Goal: Use online tool/utility: Utilize a website feature to perform a specific function

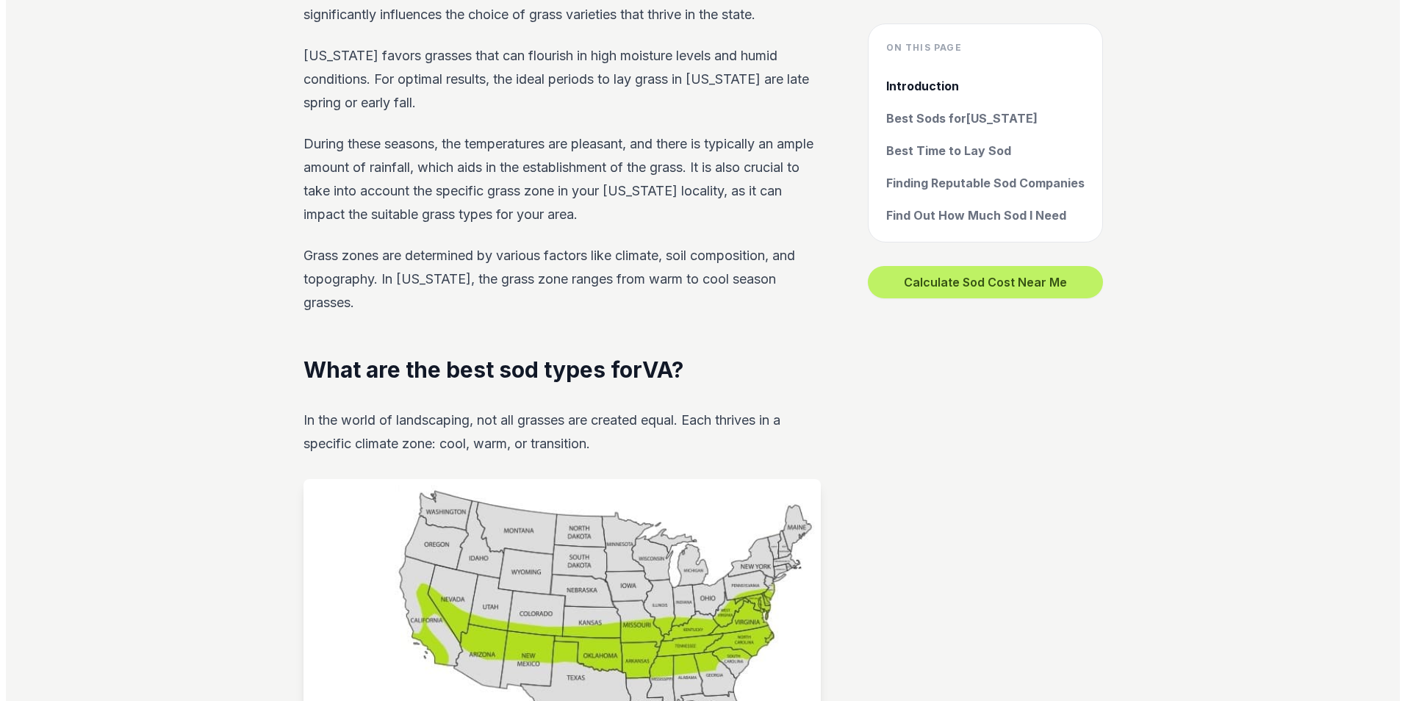
scroll to position [881, 0]
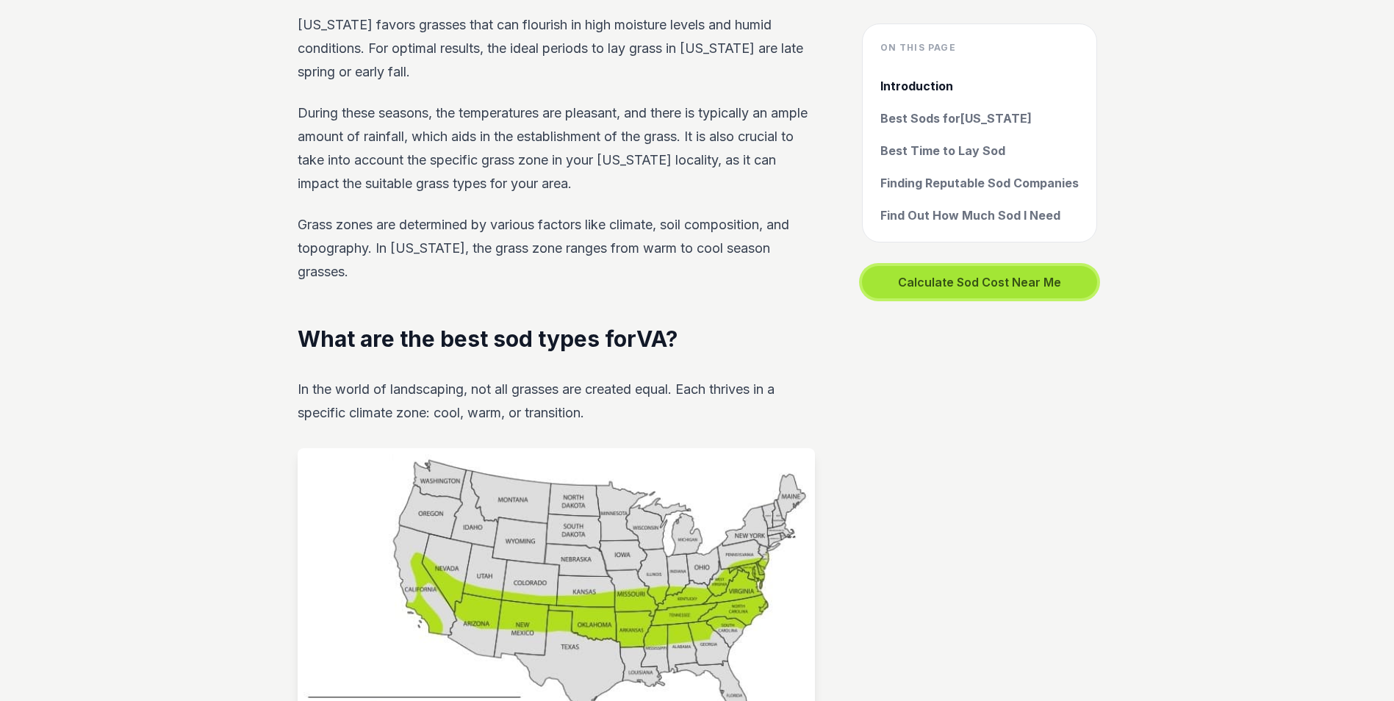
click at [980, 288] on button "Calculate Sod Cost Near Me" at bounding box center [979, 282] width 235 height 32
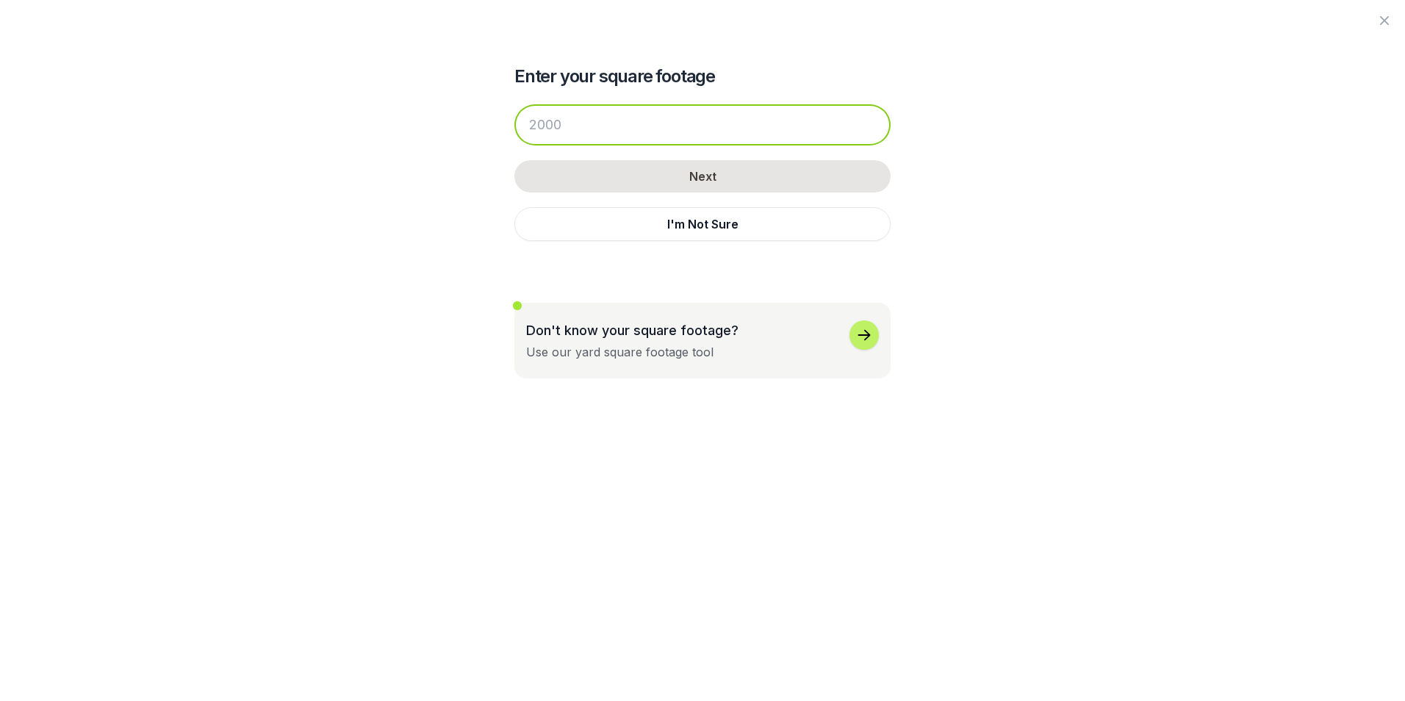
click at [562, 120] on input "number" at bounding box center [702, 124] width 376 height 41
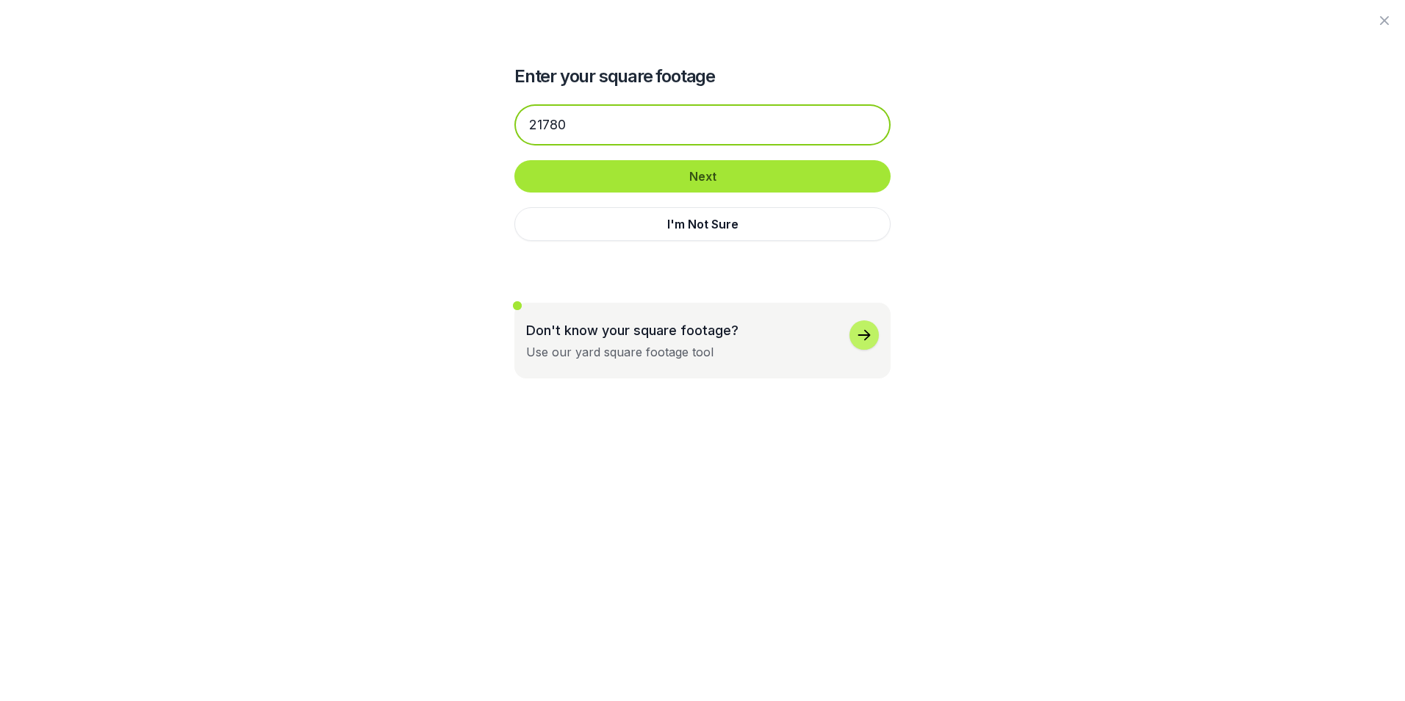
type input "21780"
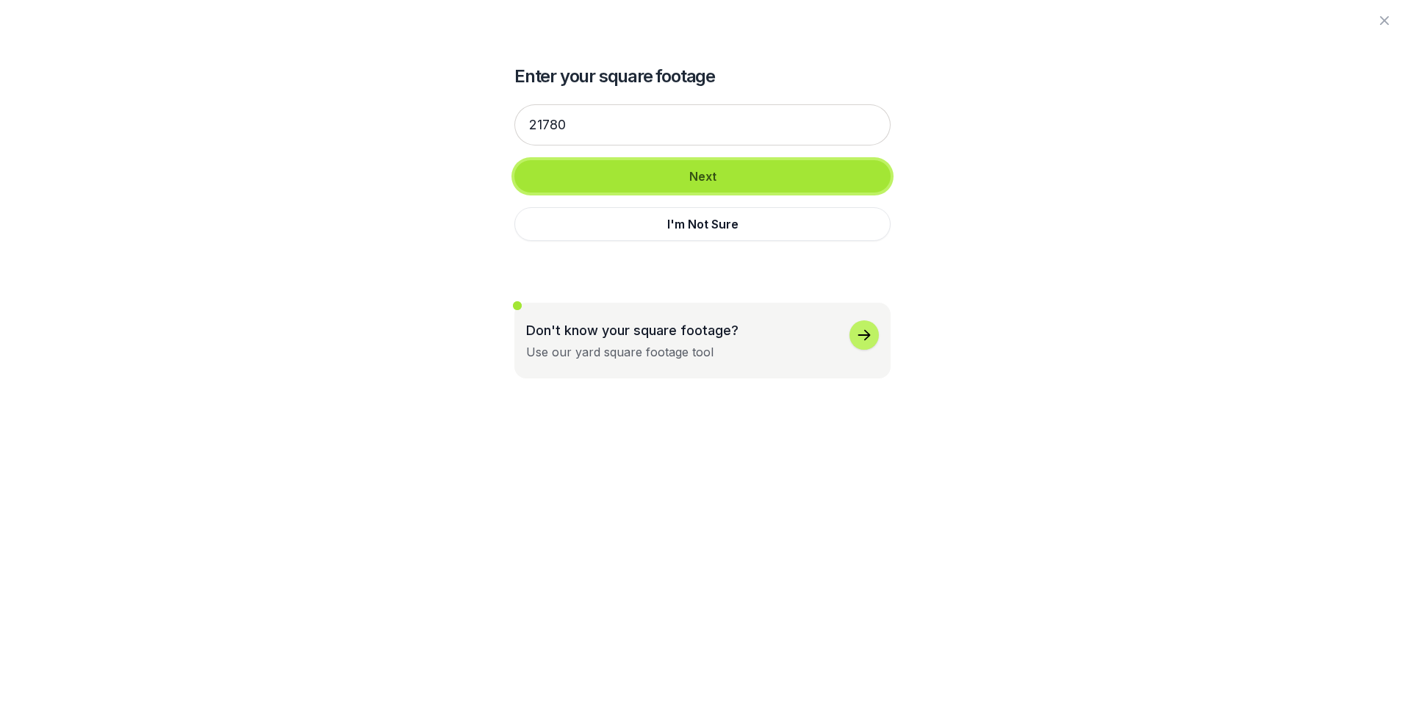
click at [619, 176] on button "Next" at bounding box center [702, 176] width 376 height 32
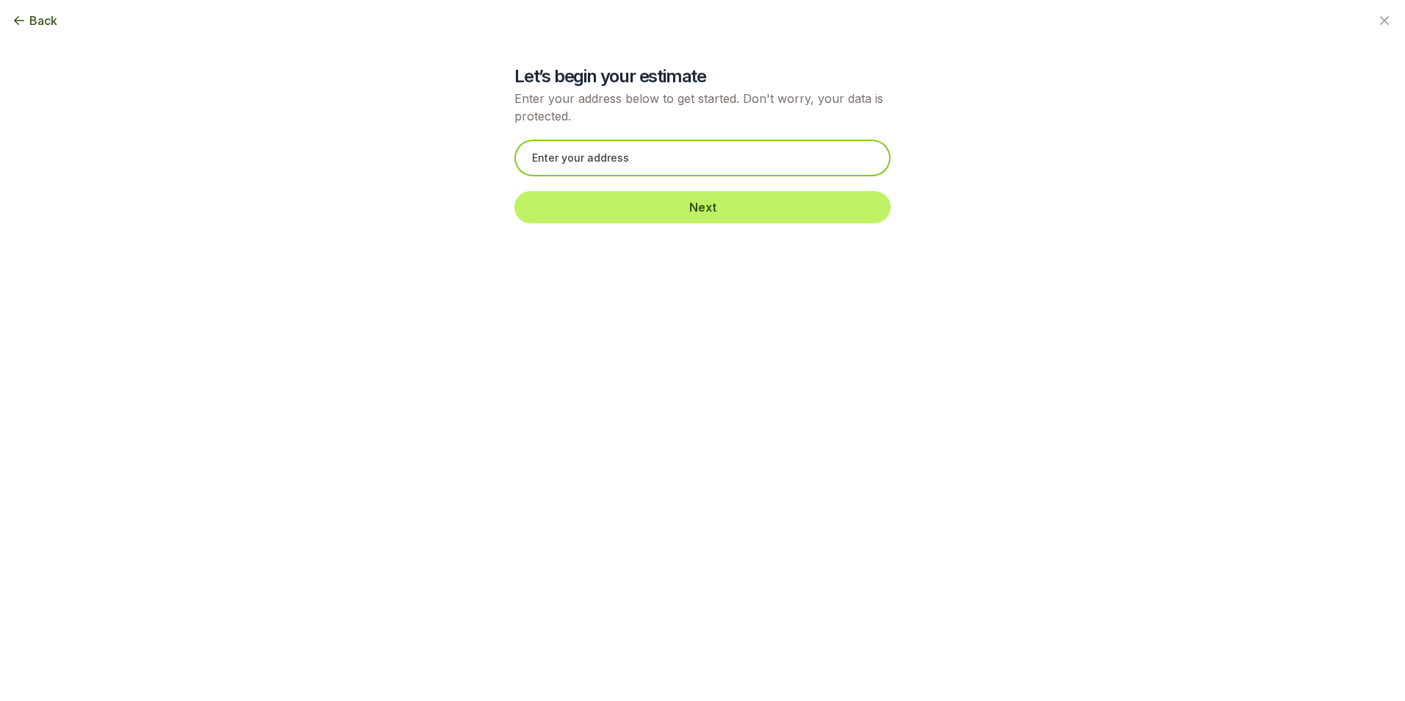
click at [596, 162] on input "text" at bounding box center [702, 158] width 376 height 37
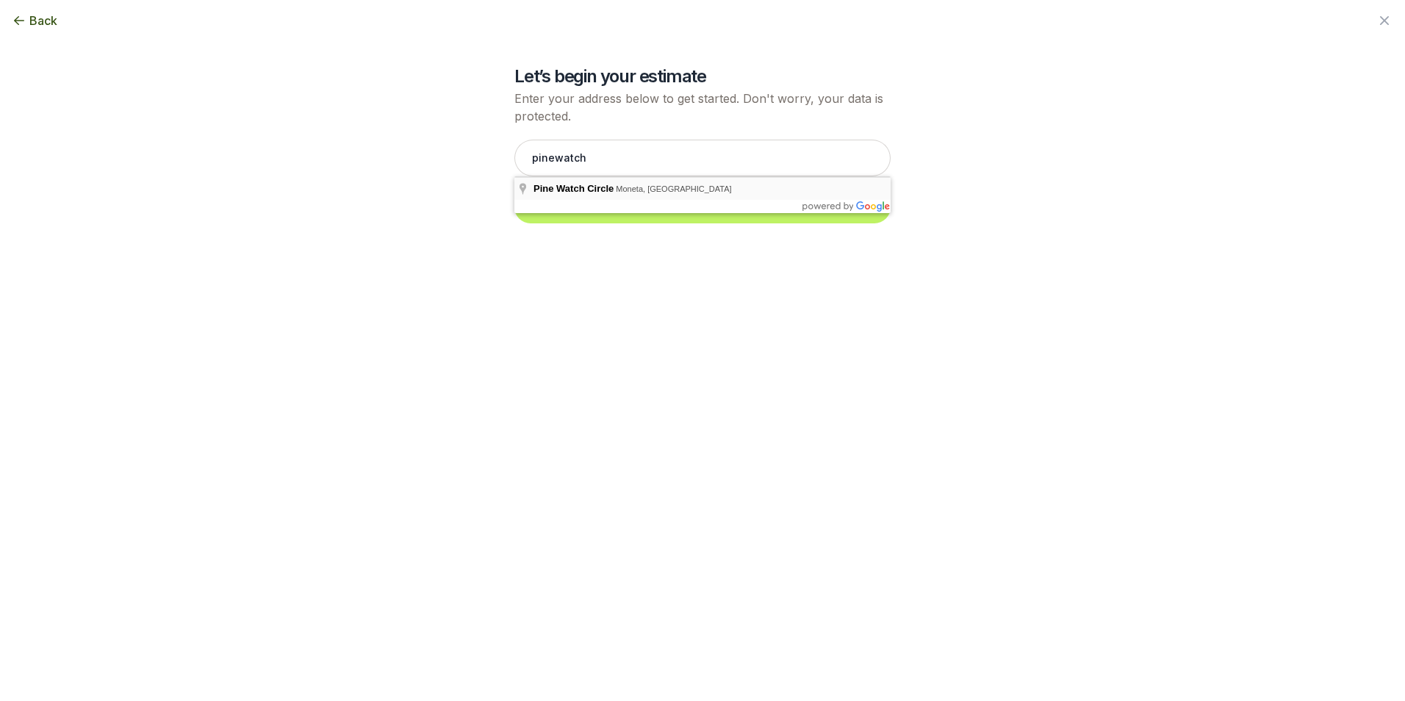
type input "Pine Watch Circle, Moneta, VA"
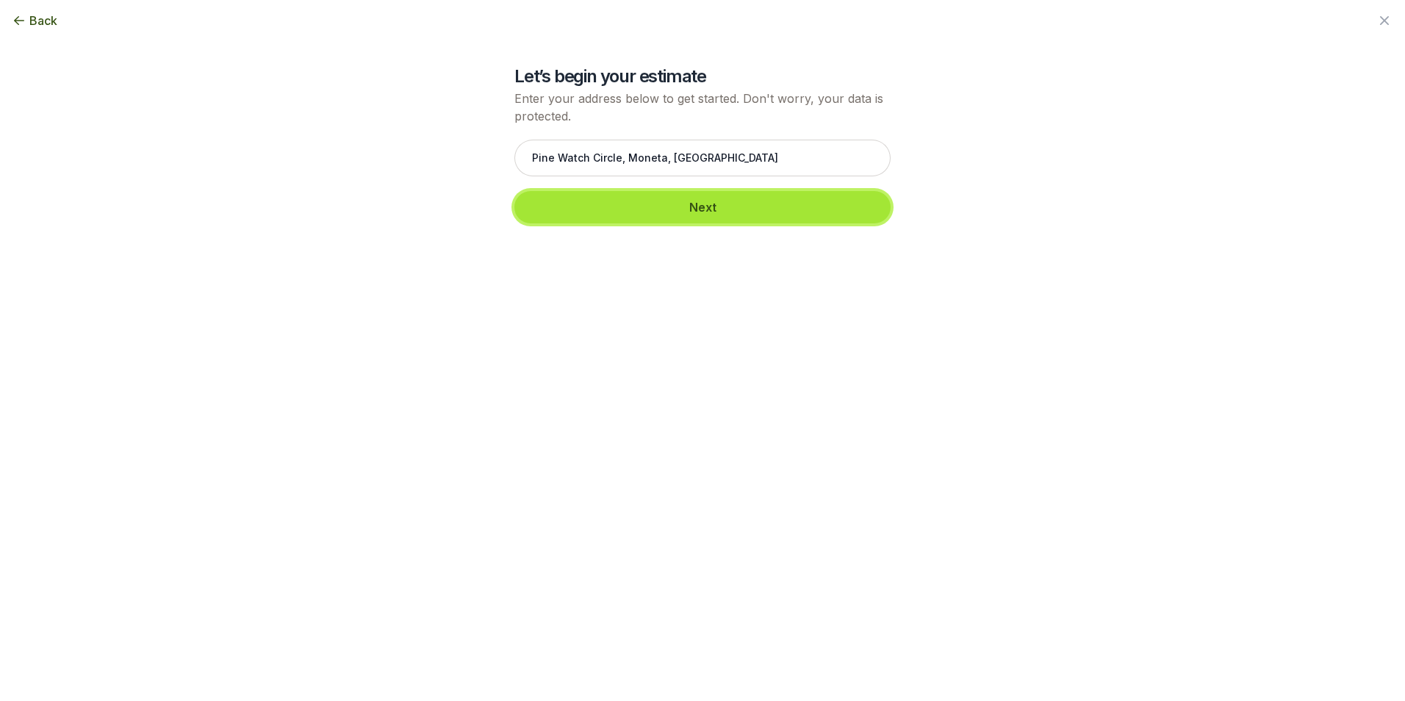
click at [655, 215] on button "Next" at bounding box center [702, 207] width 376 height 32
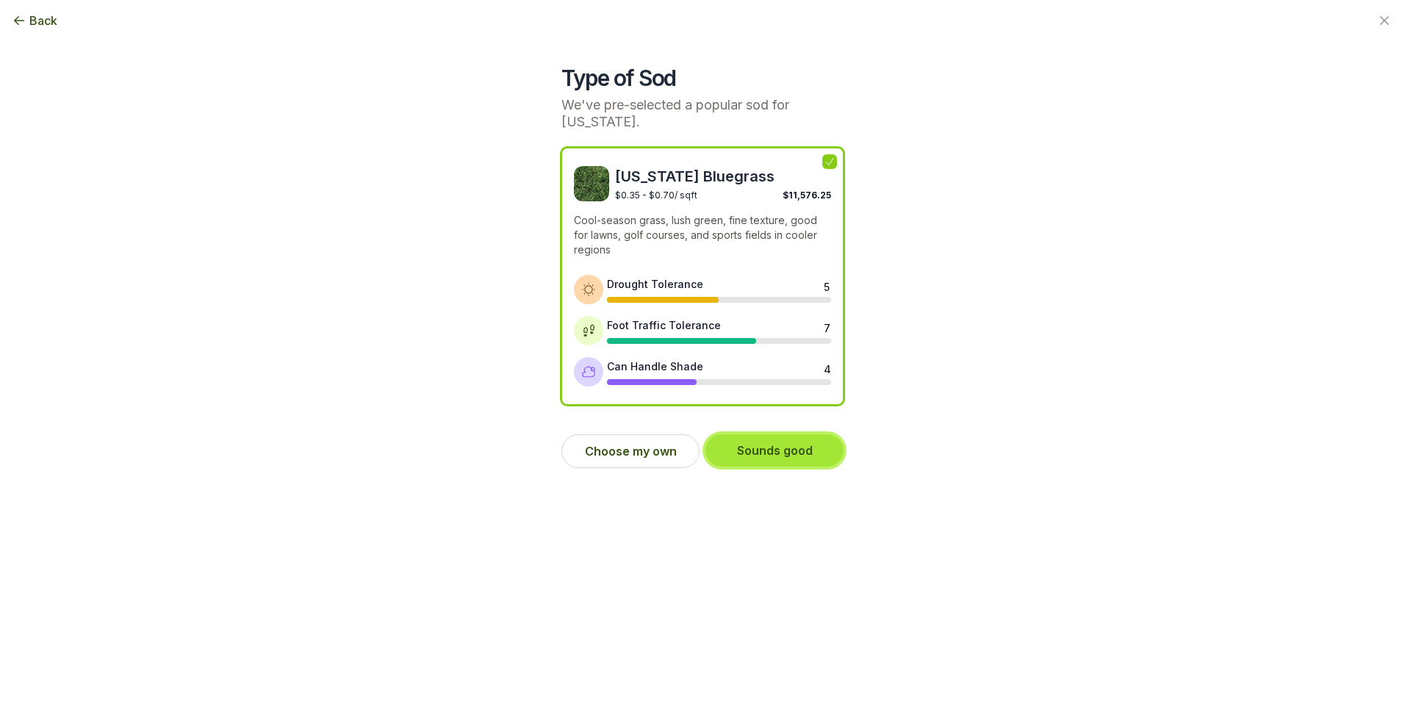
click at [797, 457] on button "Sounds good" at bounding box center [774, 450] width 138 height 32
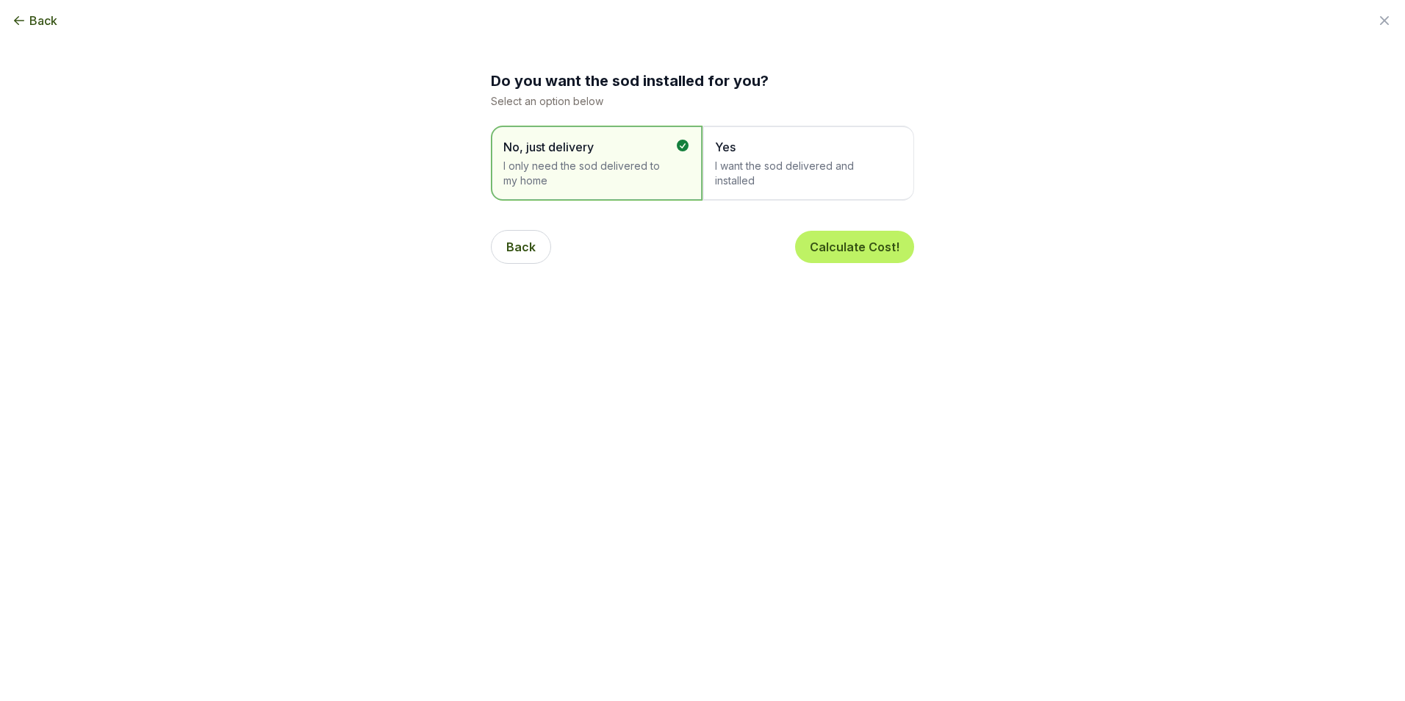
click at [789, 172] on span "I want the sod delivered and installed" at bounding box center [801, 173] width 172 height 29
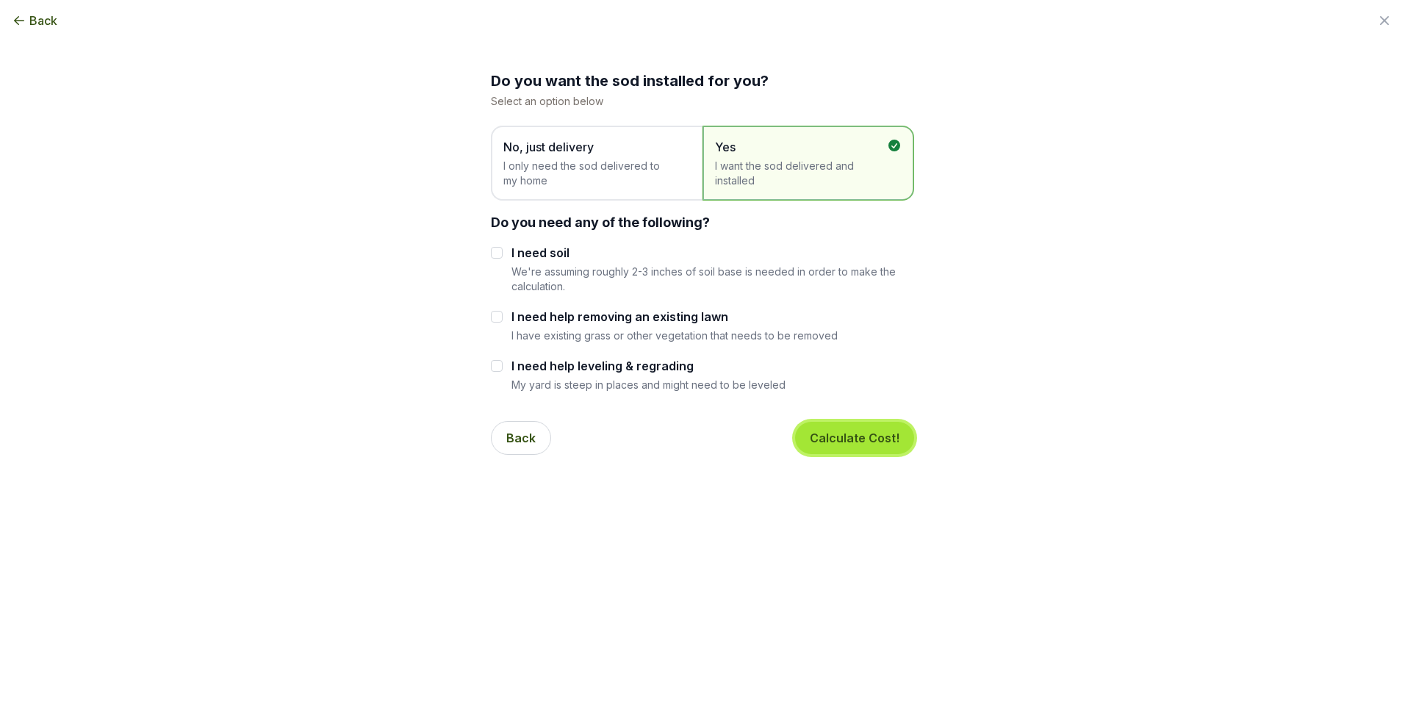
click at [859, 442] on button "Calculate Cost!" at bounding box center [854, 438] width 119 height 32
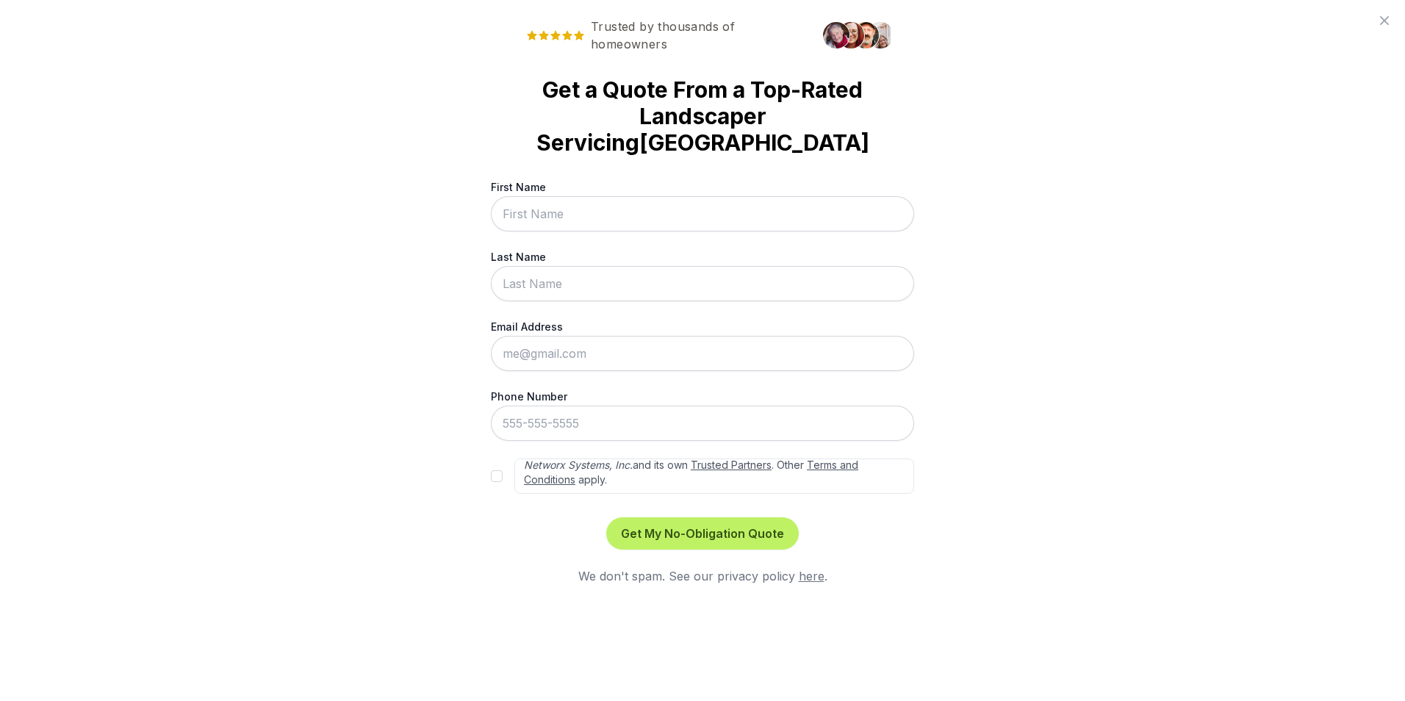
scroll to position [0, 0]
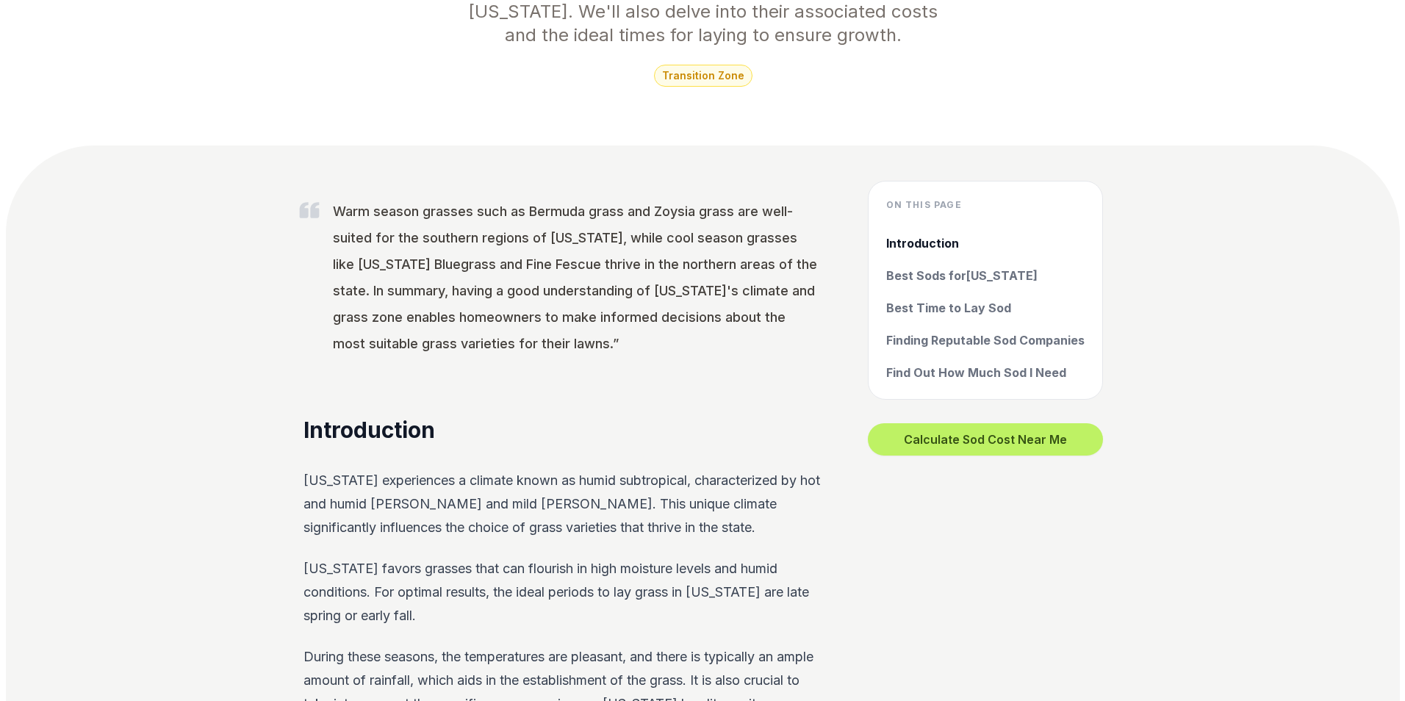
scroll to position [514, 0]
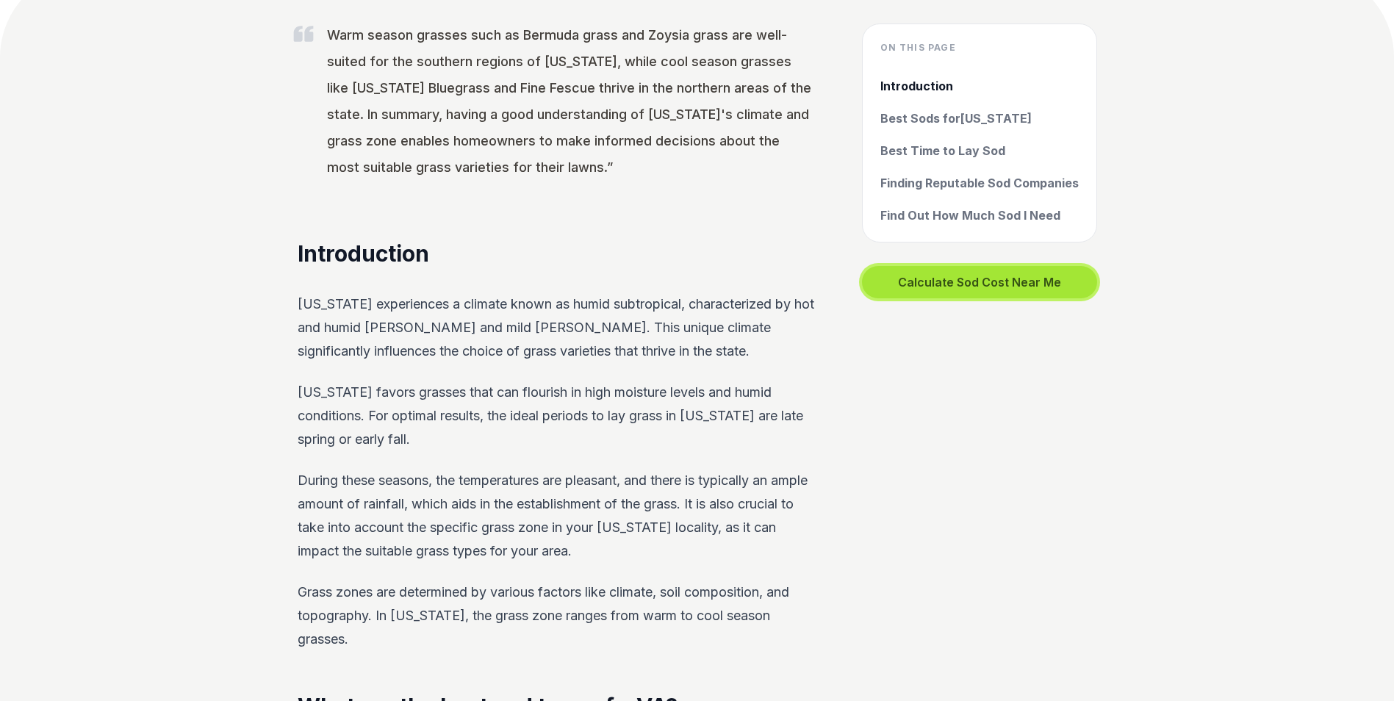
click at [965, 281] on button "Calculate Sod Cost Near Me" at bounding box center [979, 282] width 235 height 32
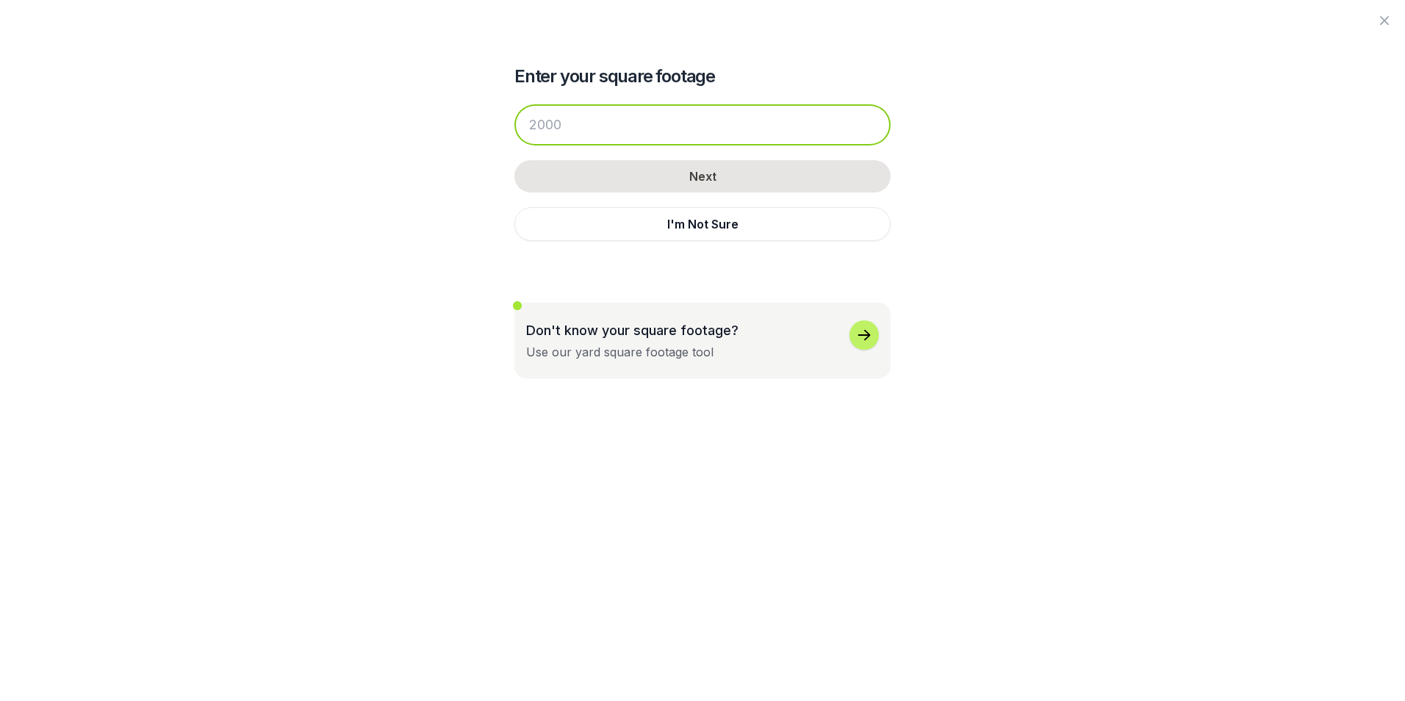
drag, startPoint x: 616, startPoint y: 131, endPoint x: 508, endPoint y: 131, distance: 108.7
click at [508, 131] on div "Enter your square footage Next I'm Not Sure Don't know your square footage? Use…" at bounding box center [702, 189] width 799 height 378
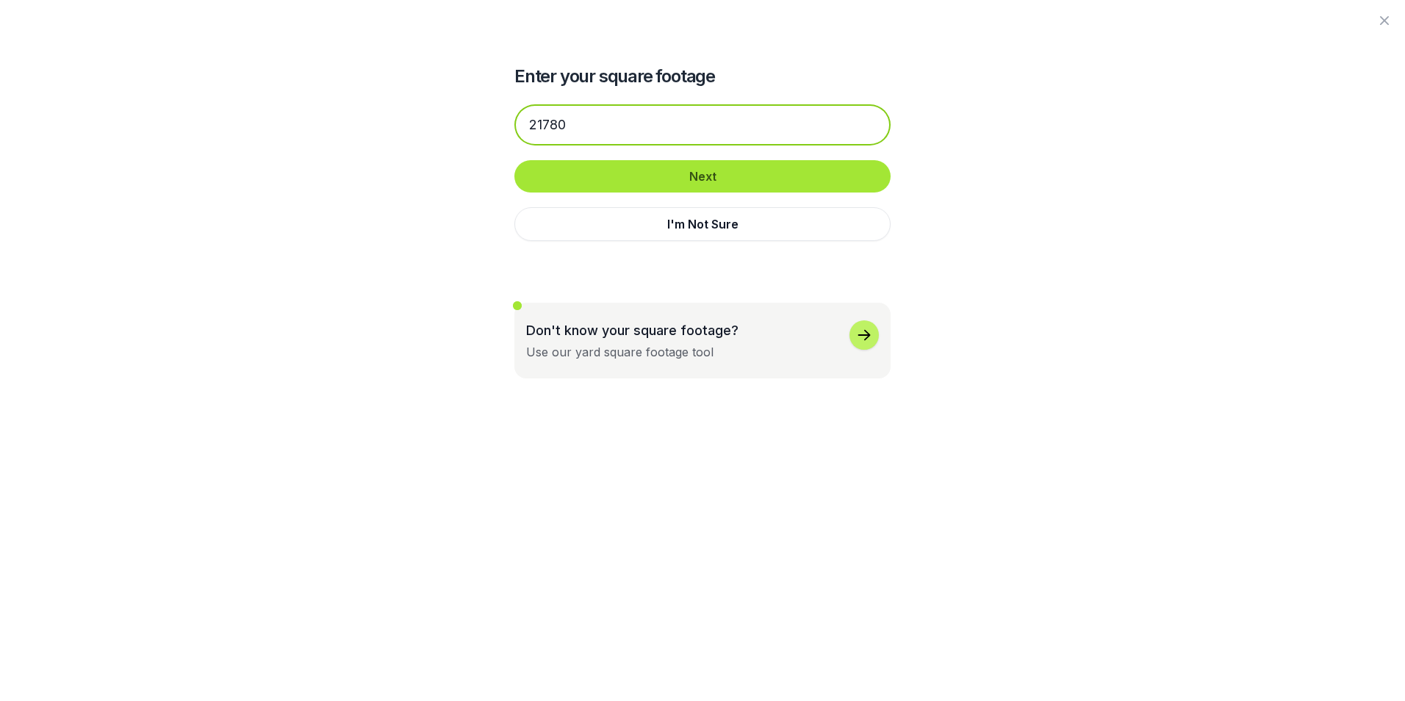
type input "21780"
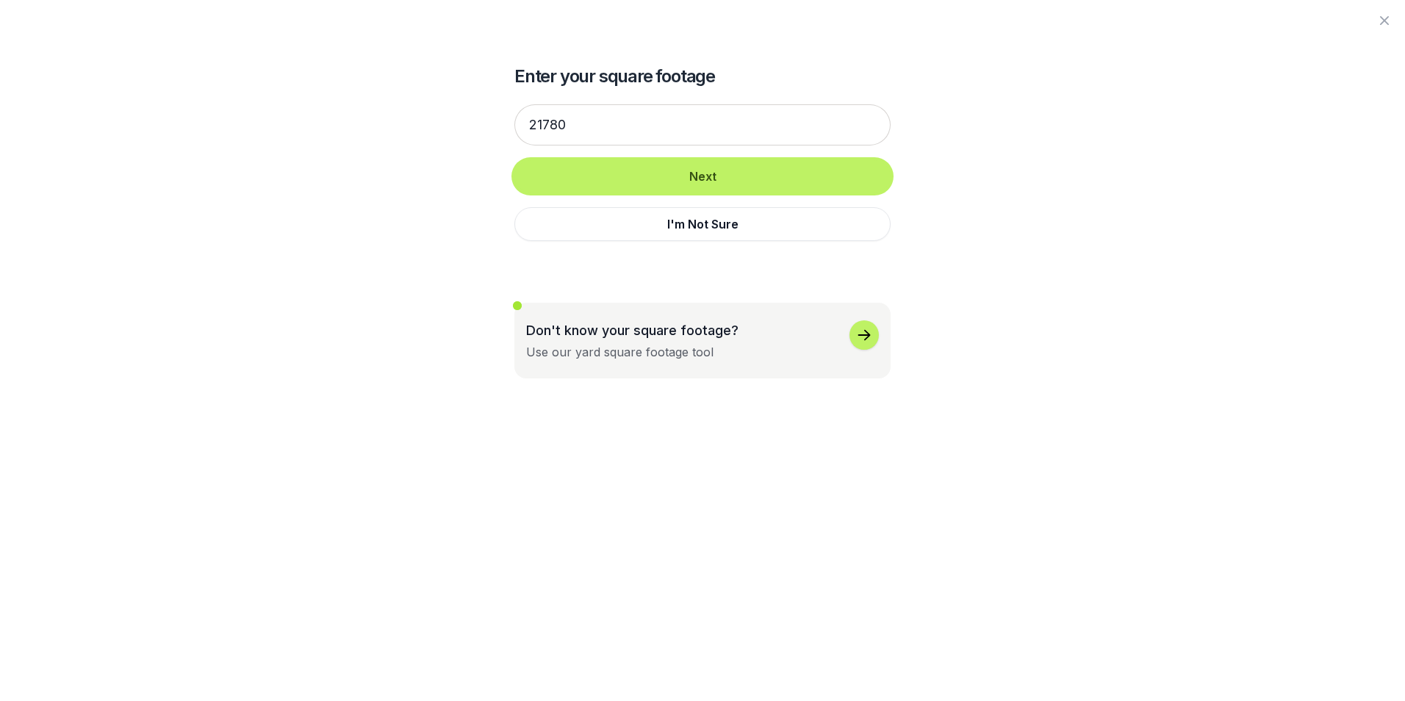
click at [604, 174] on button "Next" at bounding box center [702, 176] width 376 height 32
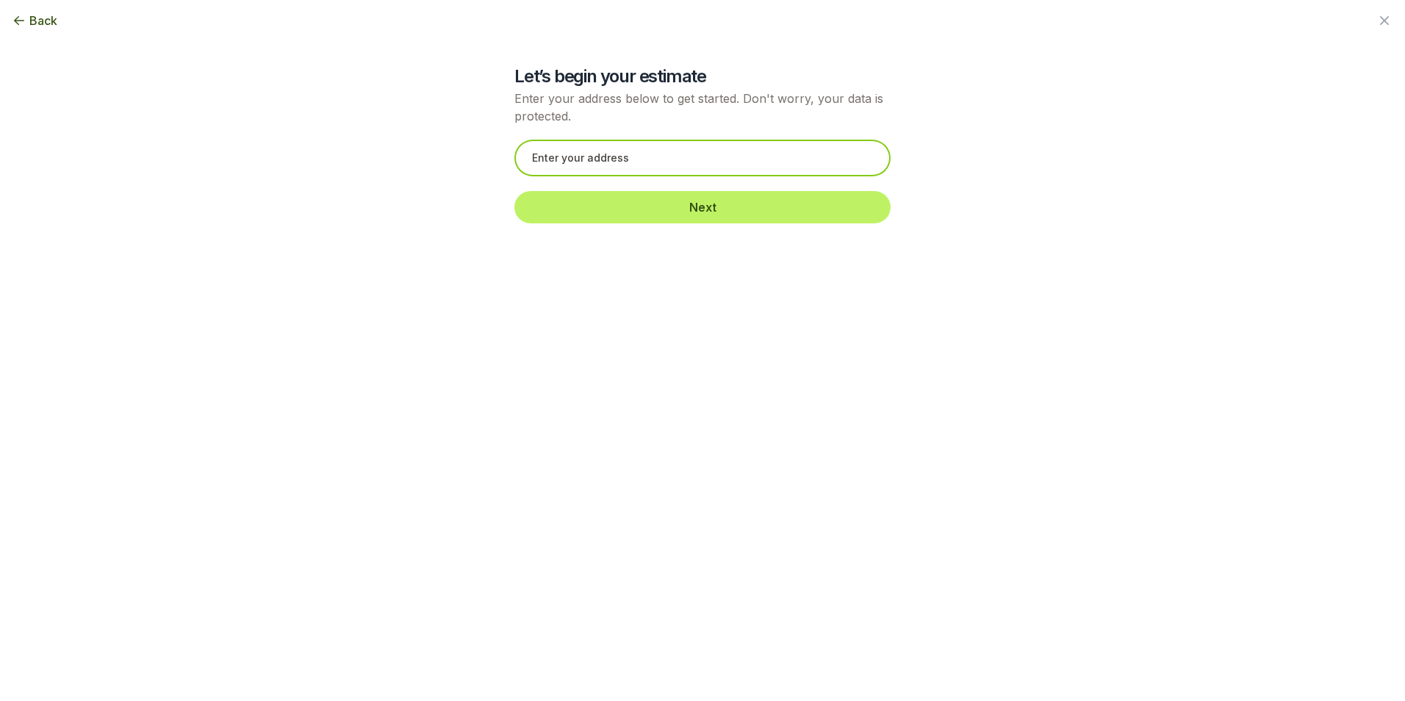
click at [581, 156] on input "text" at bounding box center [702, 158] width 376 height 37
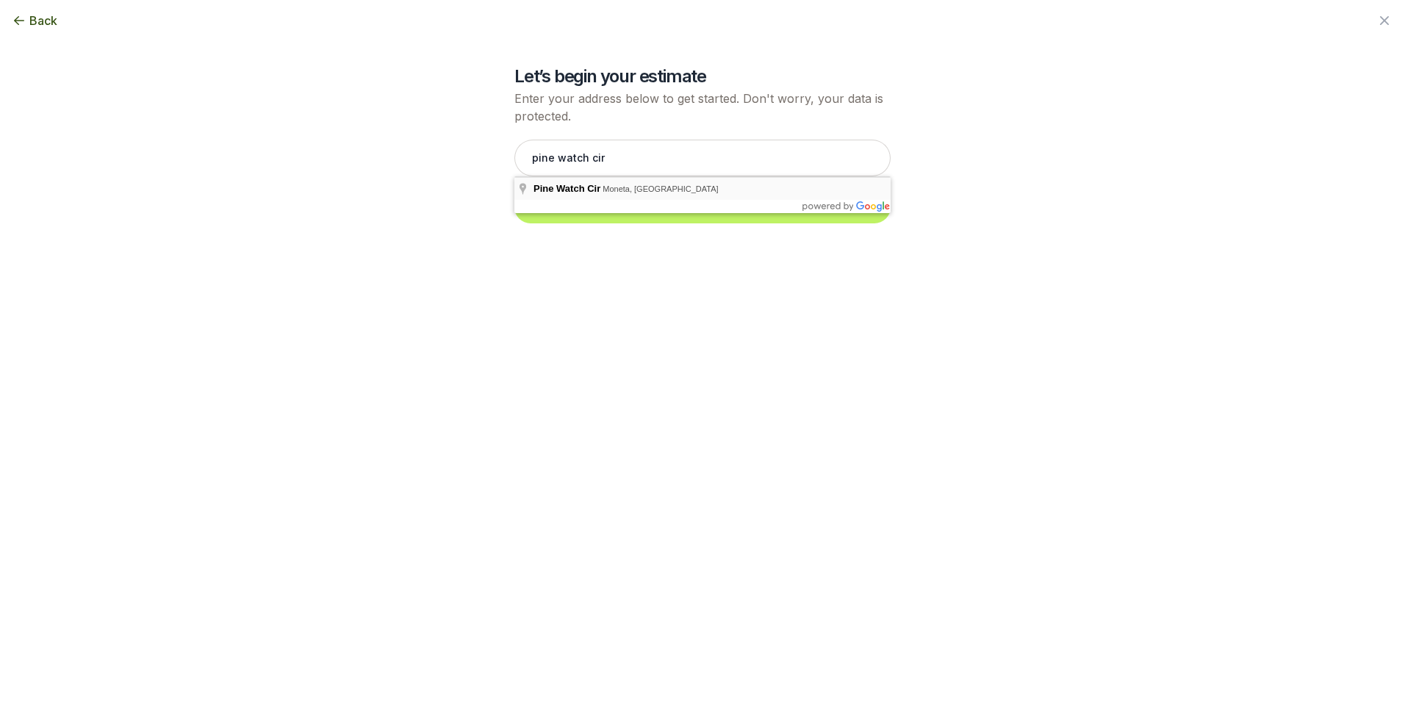
type input "Pine Watch Cir, [PERSON_NAME], [GEOGRAPHIC_DATA]"
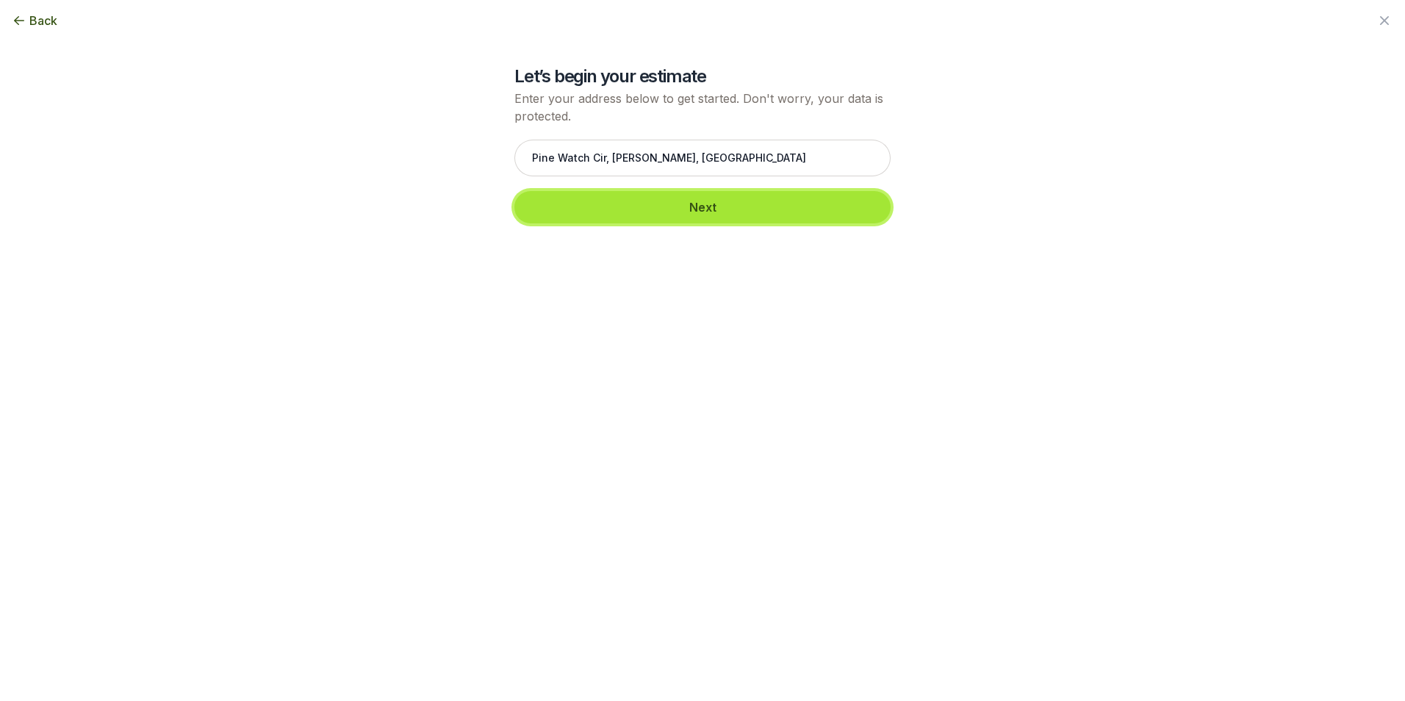
click at [607, 203] on button "Next" at bounding box center [702, 207] width 376 height 32
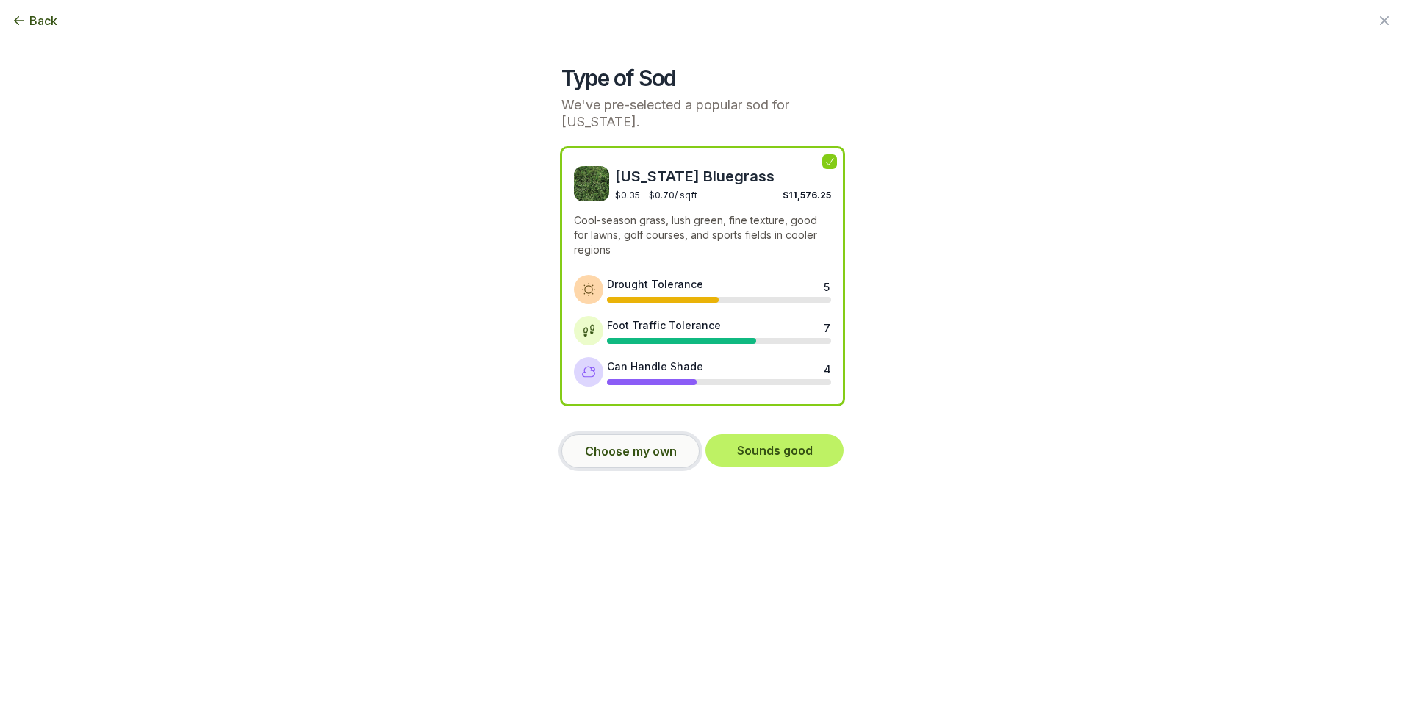
click at [638, 450] on button "Choose my own" at bounding box center [630, 451] width 138 height 34
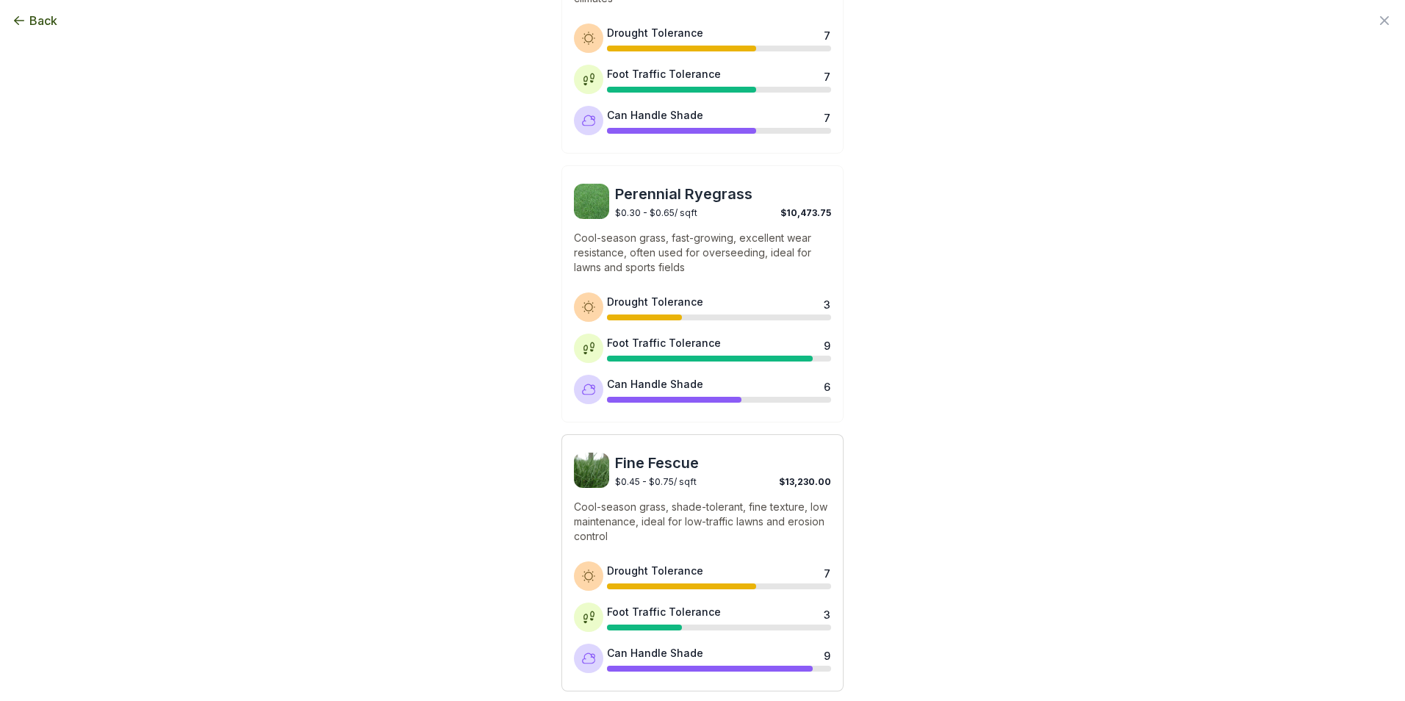
scroll to position [1092, 0]
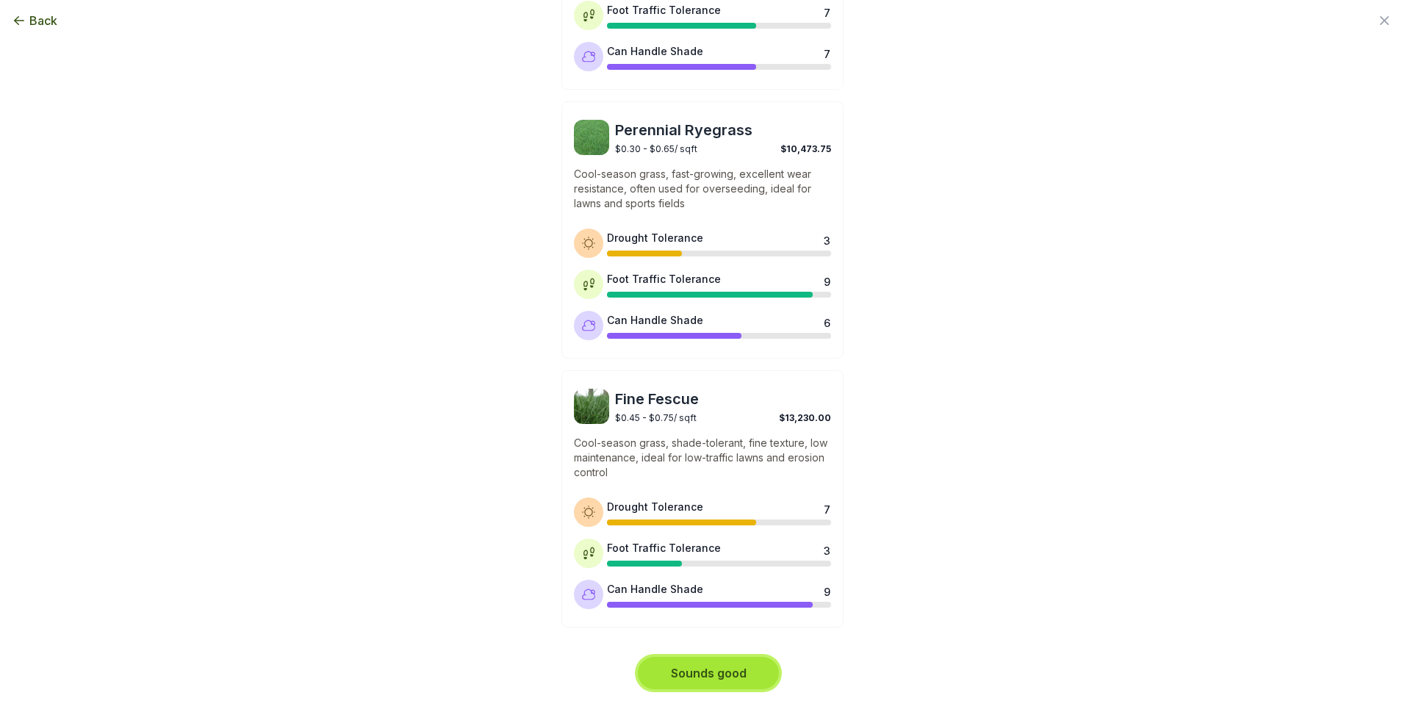
click at [715, 660] on button "Sounds good" at bounding box center [708, 673] width 141 height 32
